Goal: Task Accomplishment & Management: Complete application form

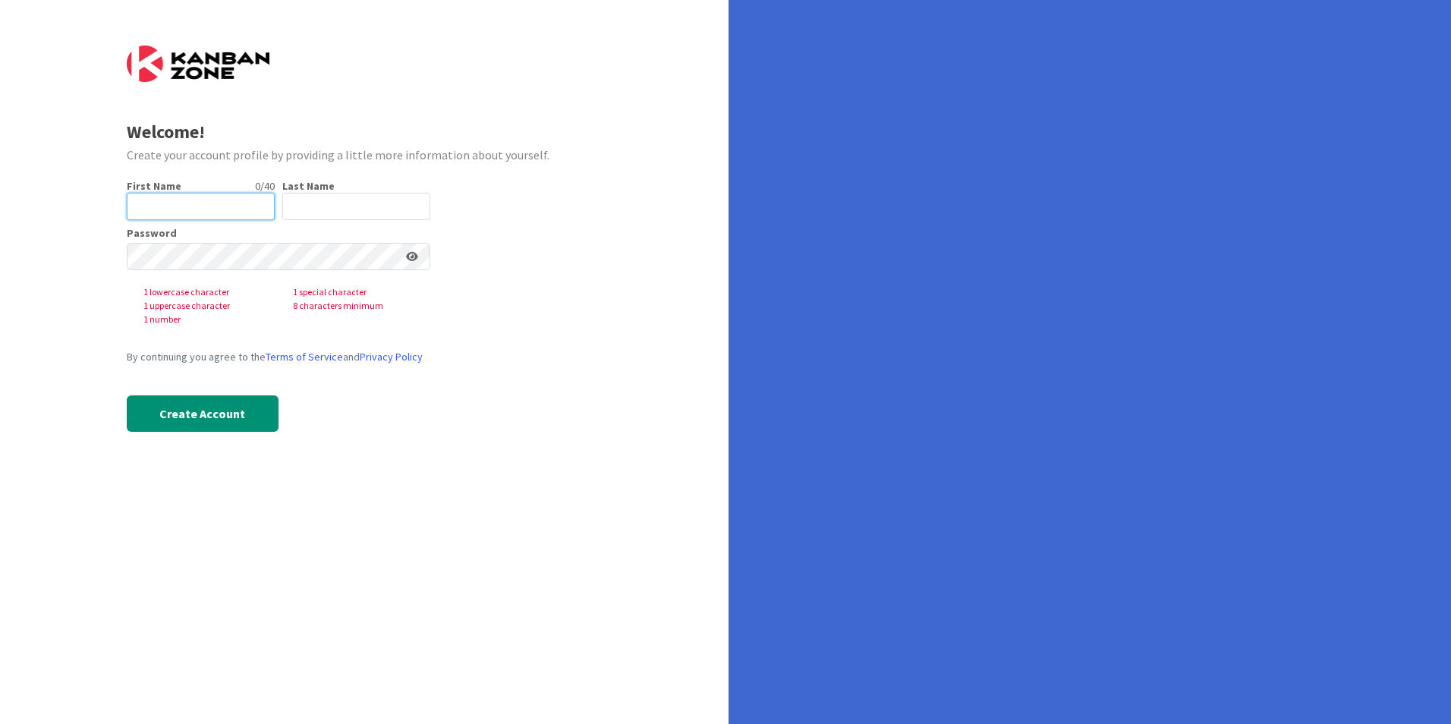
click at [181, 203] on input "text" at bounding box center [201, 206] width 148 height 27
type input "Wista"
click at [295, 209] on input "text" at bounding box center [356, 206] width 148 height 27
type input "p"
type input "Pradieu"
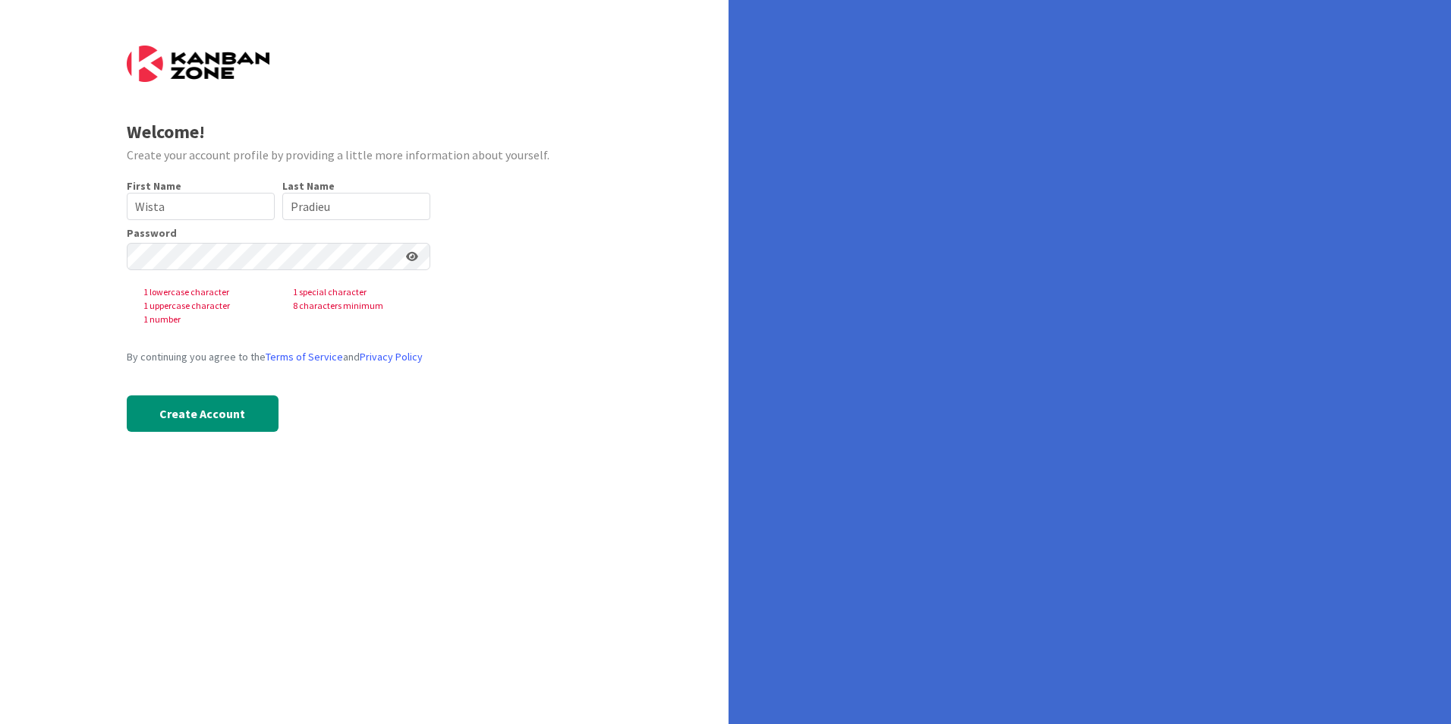
click at [101, 305] on div "Welcome! Create your account profile by providing a little more information abo…" at bounding box center [364, 362] width 729 height 724
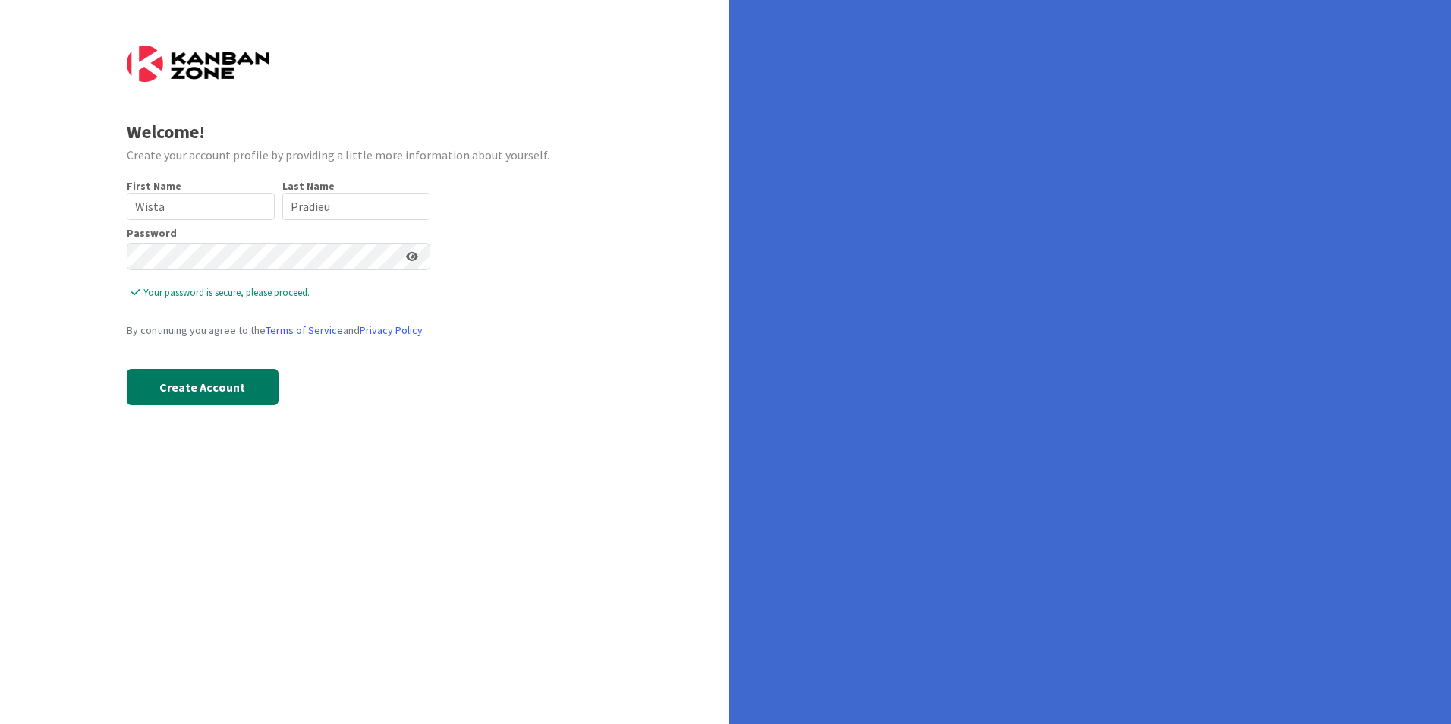
click at [215, 392] on button "Create Account" at bounding box center [203, 387] width 152 height 36
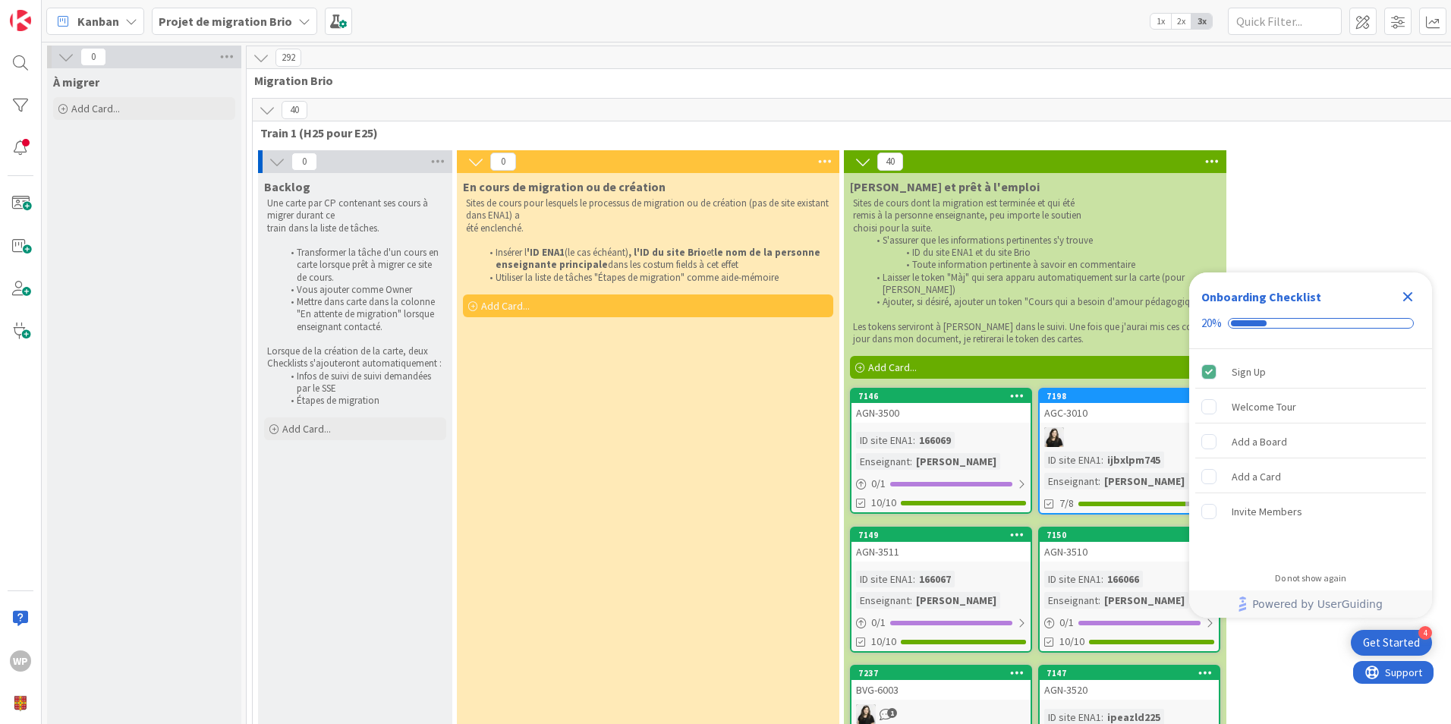
click at [1412, 300] on icon "Close Checklist" at bounding box center [1408, 297] width 10 height 10
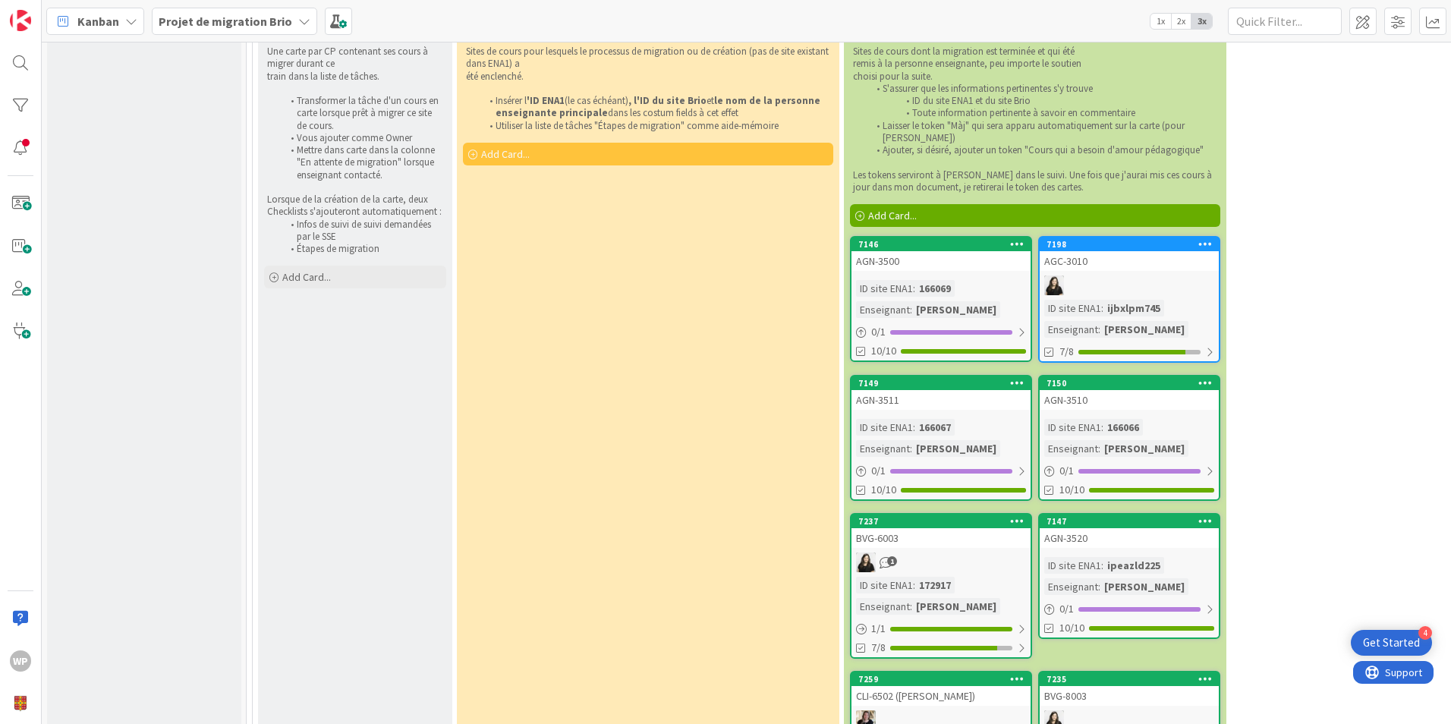
scroll to position [228, 0]
